Goal: Transaction & Acquisition: Download file/media

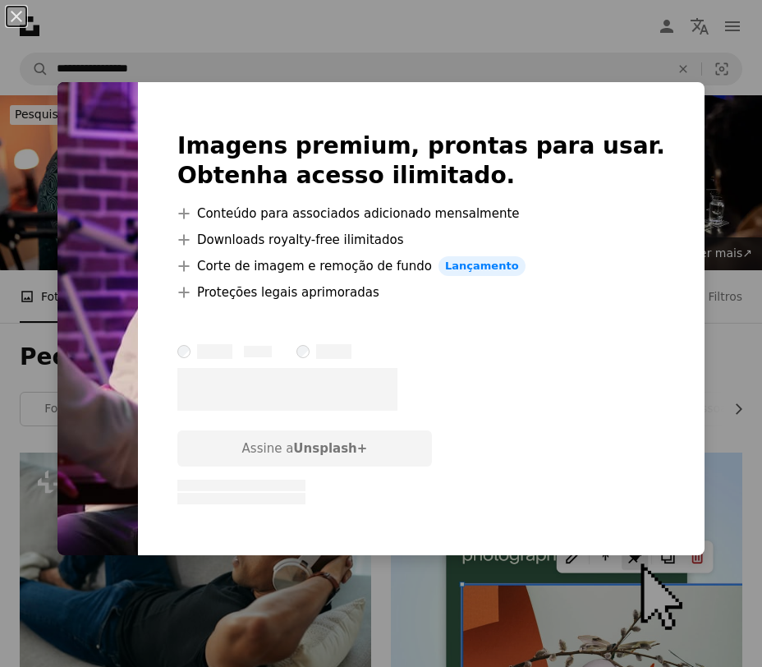
scroll to position [4064, 0]
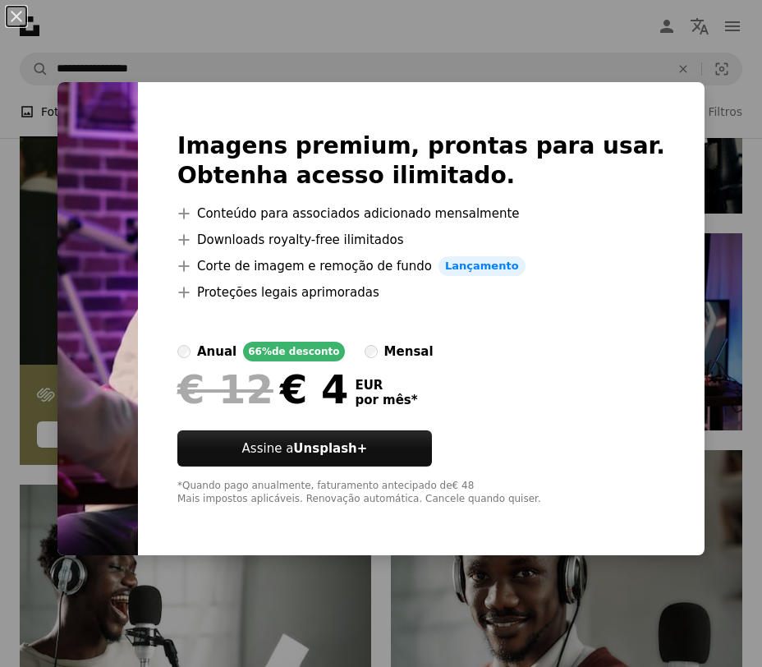
click at [734, 117] on div "An X shape Imagens premium, prontas para usar. Obtenha acesso ilimitado. A plus…" at bounding box center [381, 333] width 762 height 667
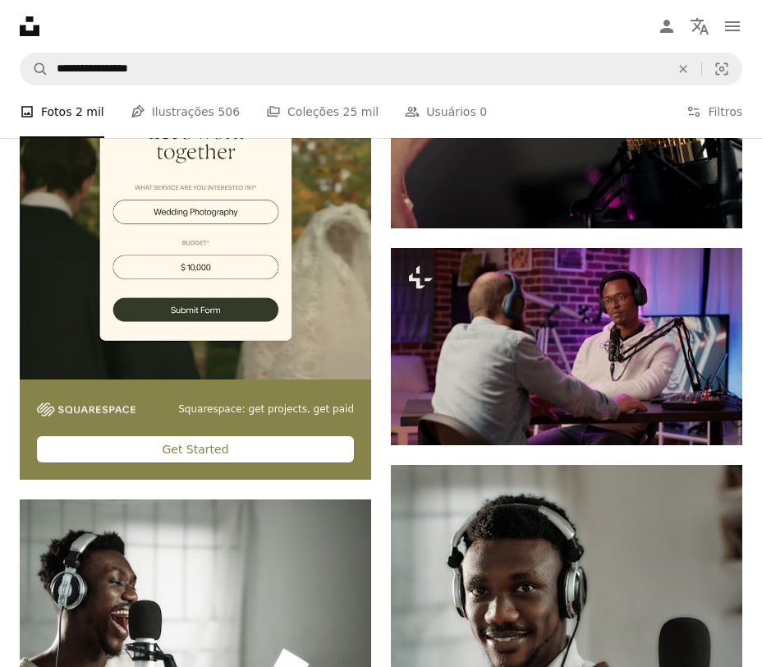
scroll to position [3957, 0]
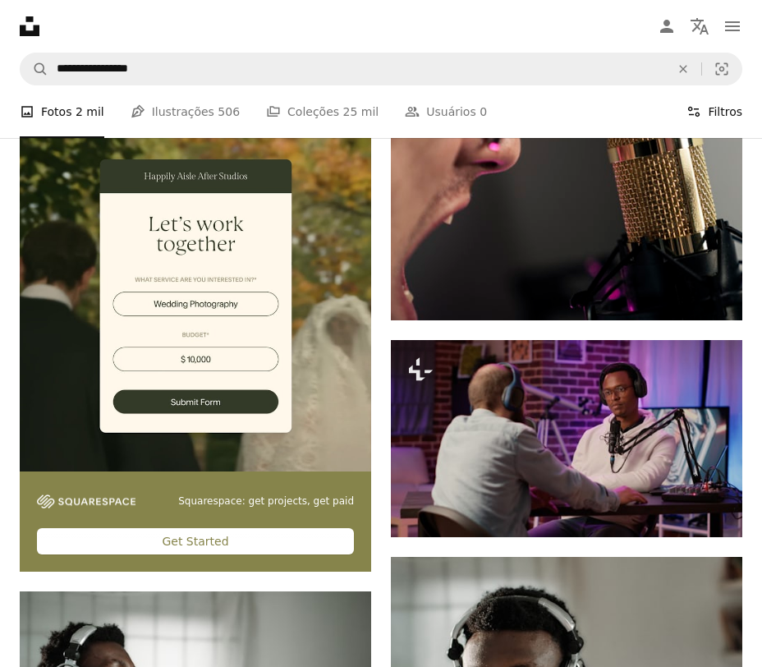
click at [710, 116] on button "Filters Filtros" at bounding box center [715, 111] width 56 height 53
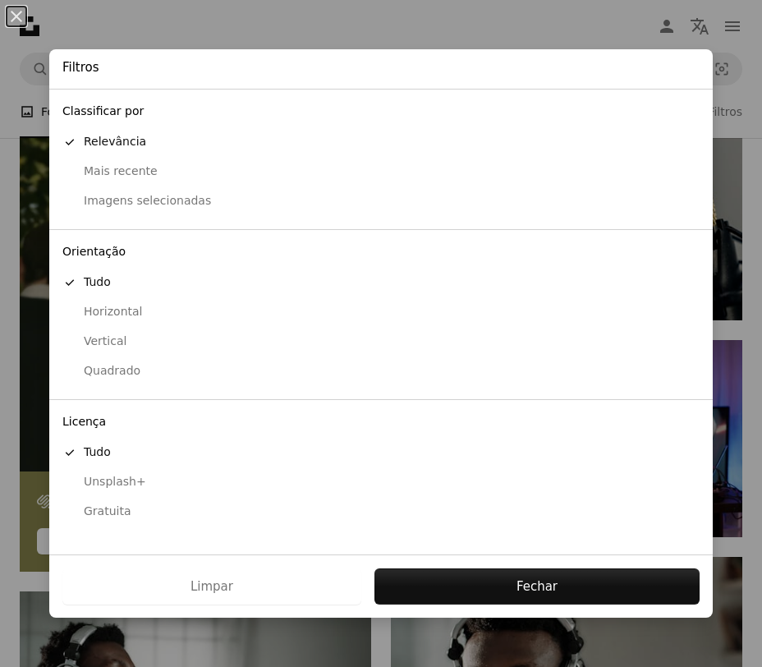
click at [107, 509] on div "Gratuita" at bounding box center [380, 512] width 637 height 16
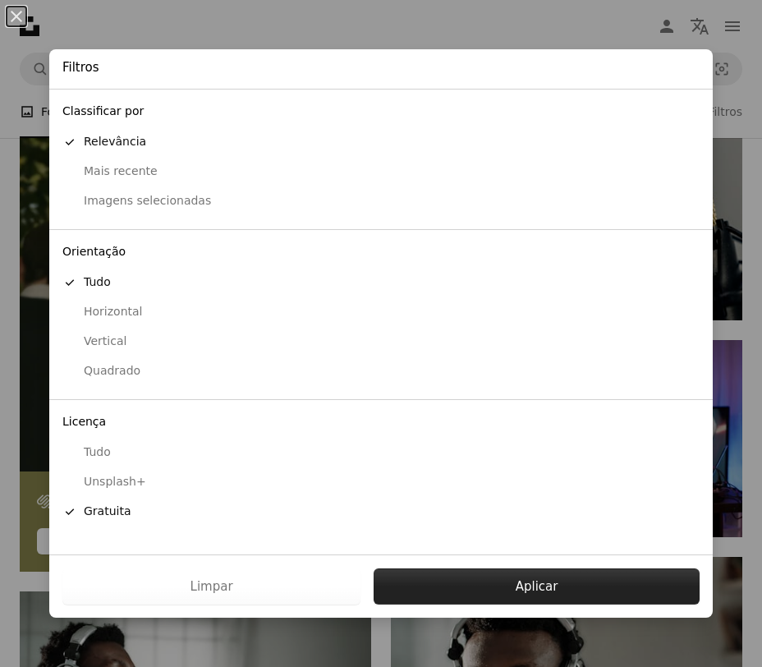
click at [419, 582] on button "Aplicar" at bounding box center [537, 586] width 326 height 36
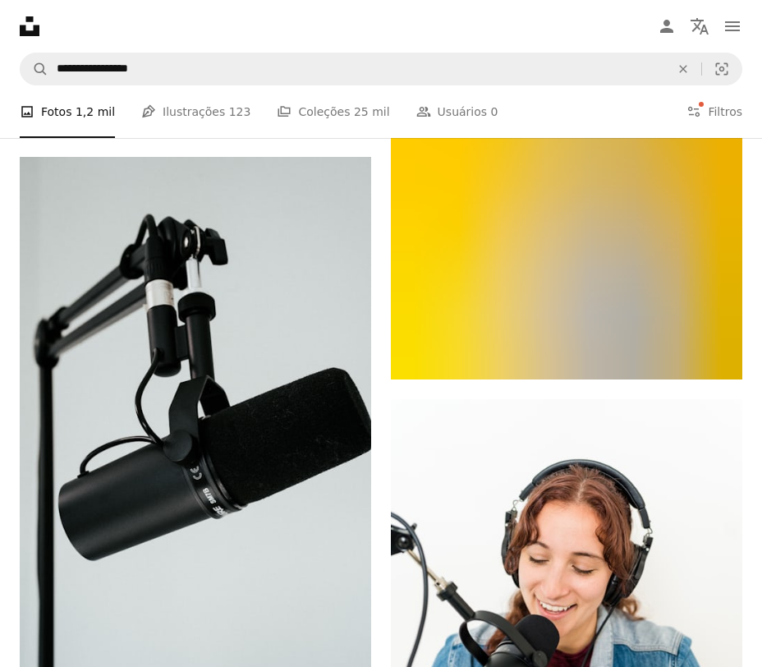
scroll to position [6013, 0]
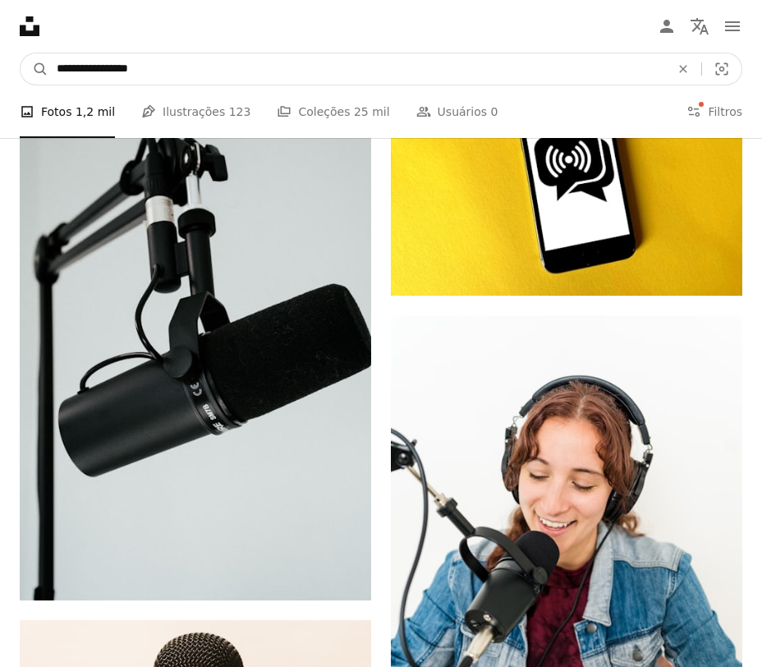
click at [57, 71] on input "**********" at bounding box center [356, 68] width 617 height 31
type input "**********"
click button "A magnifying glass" at bounding box center [35, 68] width 28 height 31
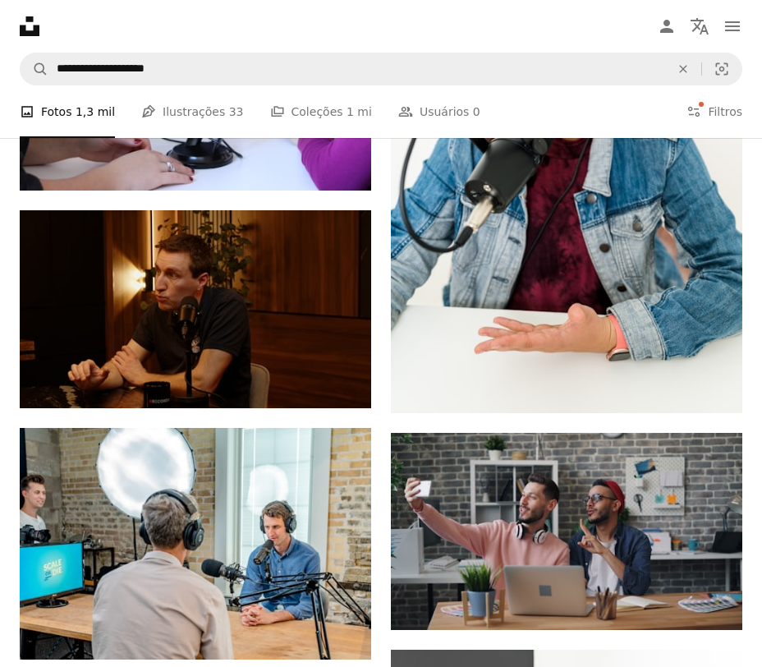
scroll to position [3855, 0]
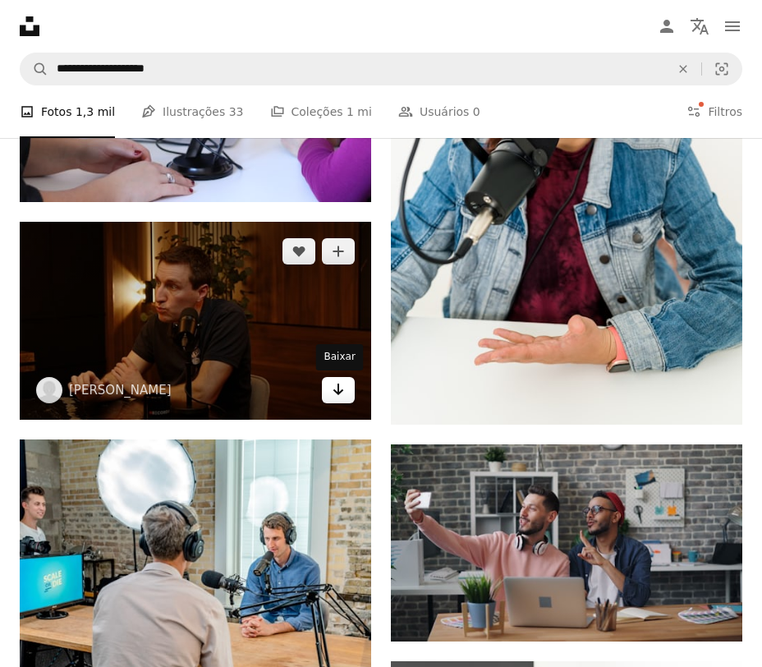
click at [335, 383] on icon "Arrow pointing down" at bounding box center [338, 389] width 13 height 20
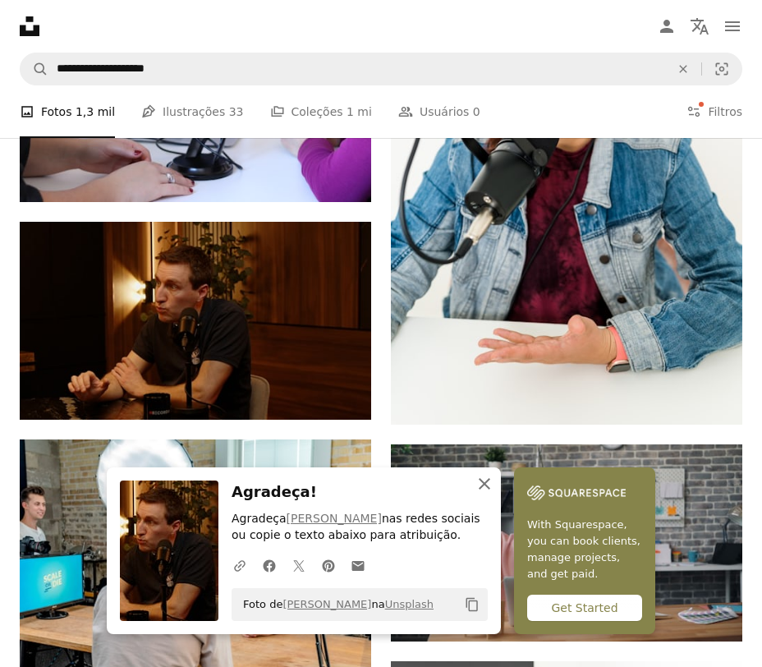
click at [485, 484] on icon "button" at bounding box center [484, 483] width 11 height 11
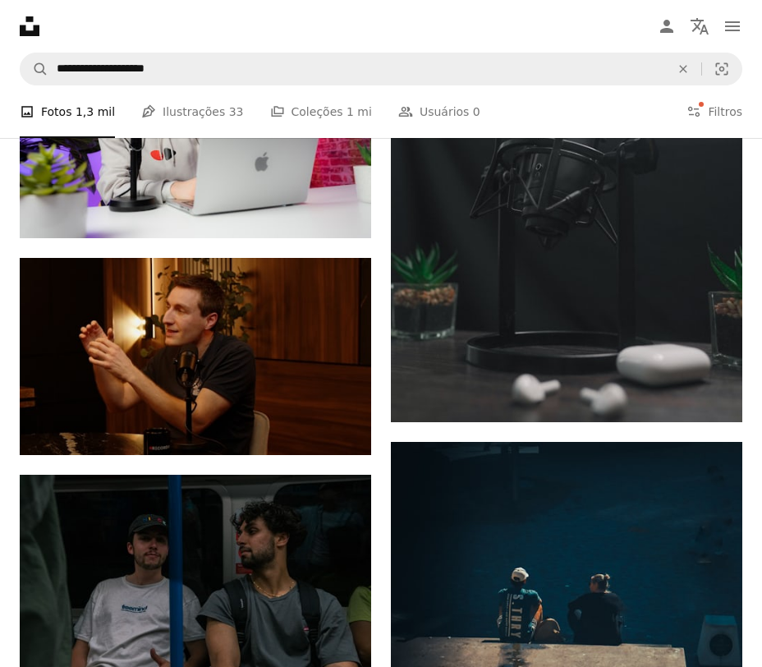
scroll to position [6651, 0]
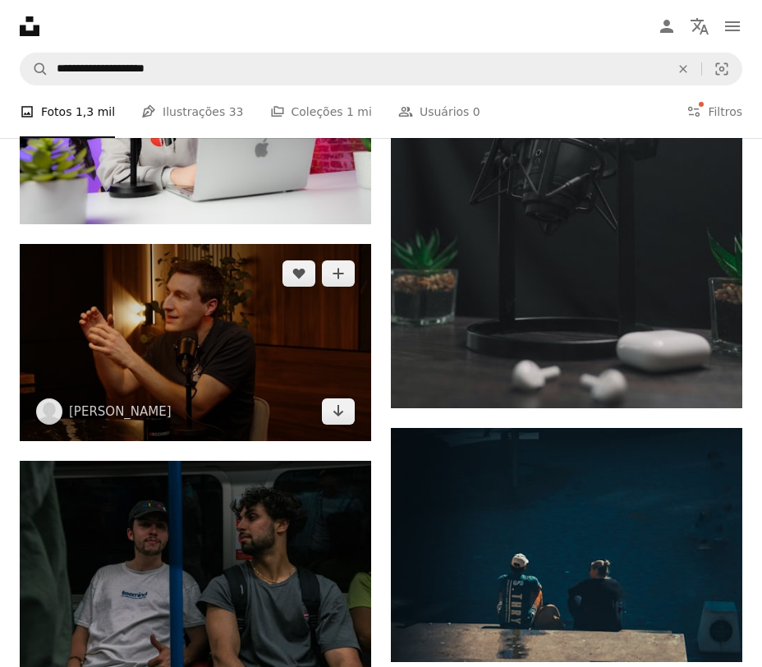
click at [277, 333] on img at bounding box center [196, 343] width 352 height 198
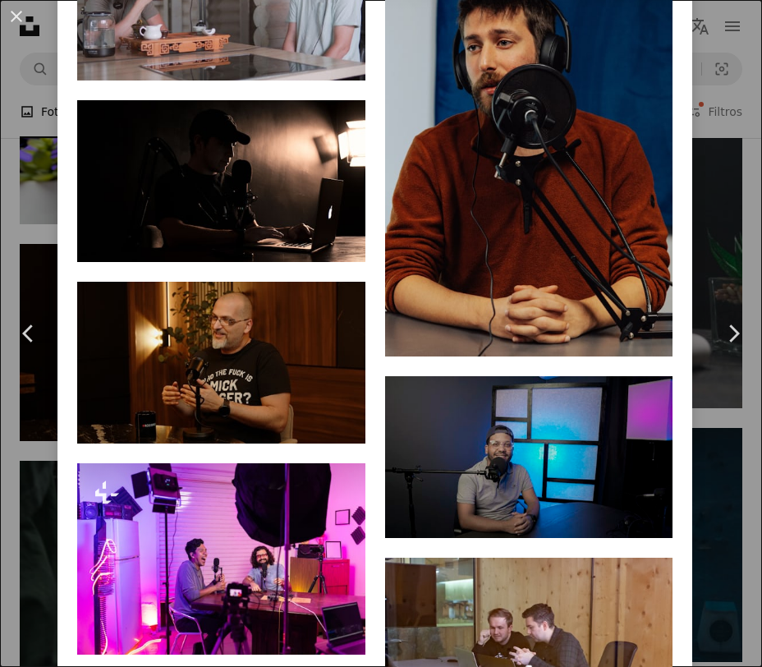
scroll to position [1704, 0]
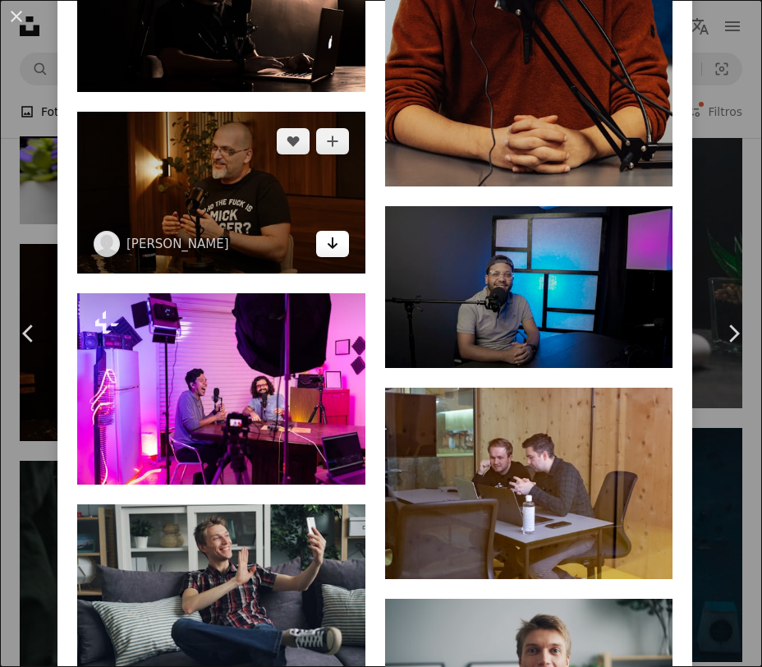
click at [335, 257] on link "Arrow pointing down" at bounding box center [332, 244] width 33 height 26
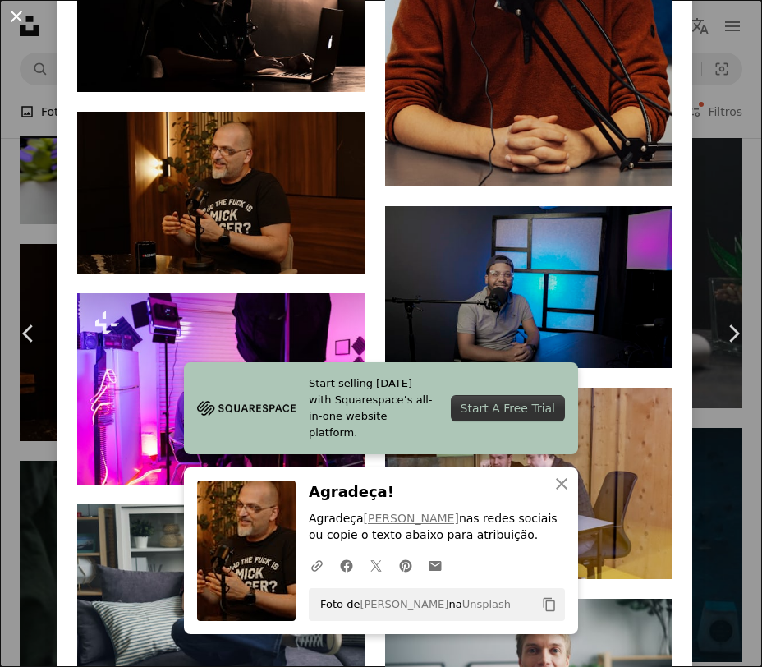
click at [15, 10] on button "An X shape" at bounding box center [17, 17] width 20 height 20
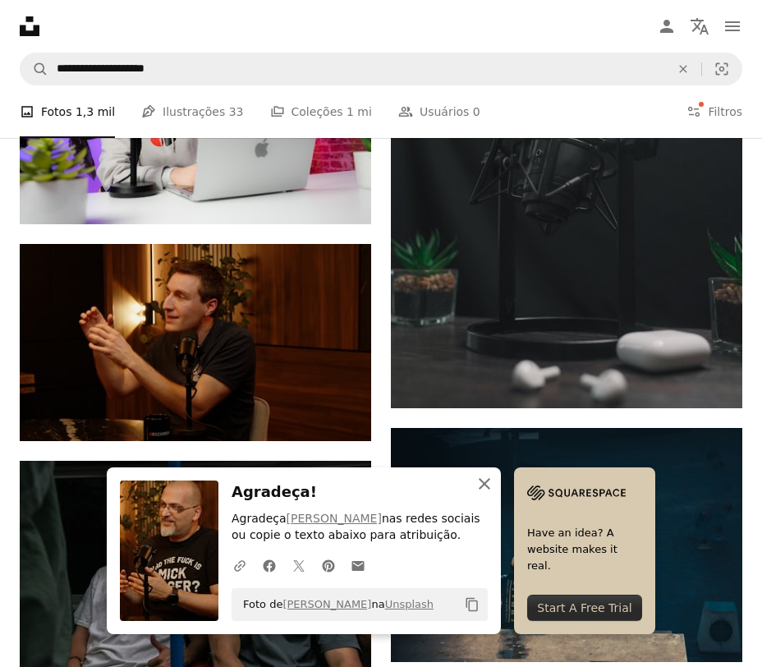
click at [482, 487] on icon "An X shape" at bounding box center [485, 484] width 20 height 20
